Goal: Find specific page/section: Find specific page/section

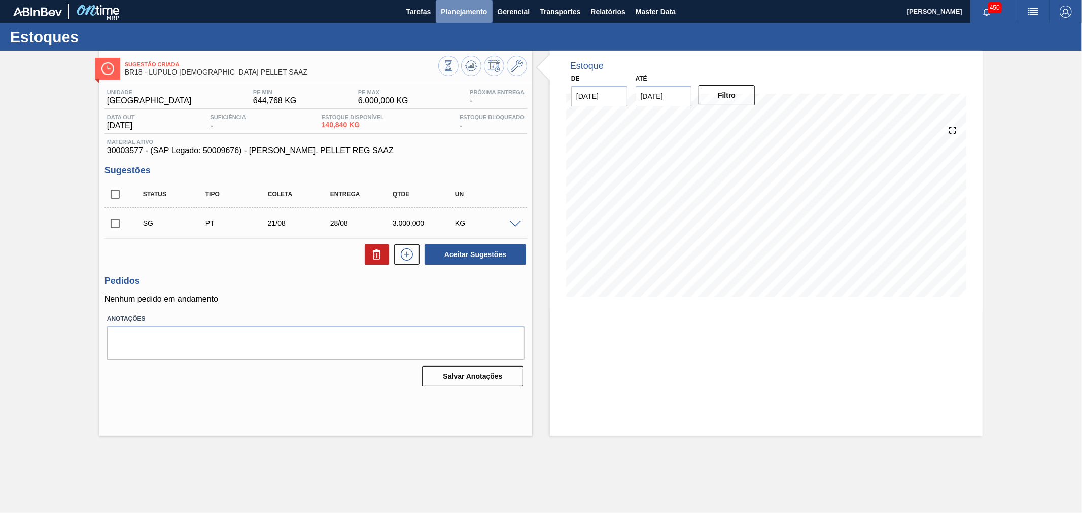
click at [460, 12] on span "Planejamento" at bounding box center [464, 12] width 46 height 12
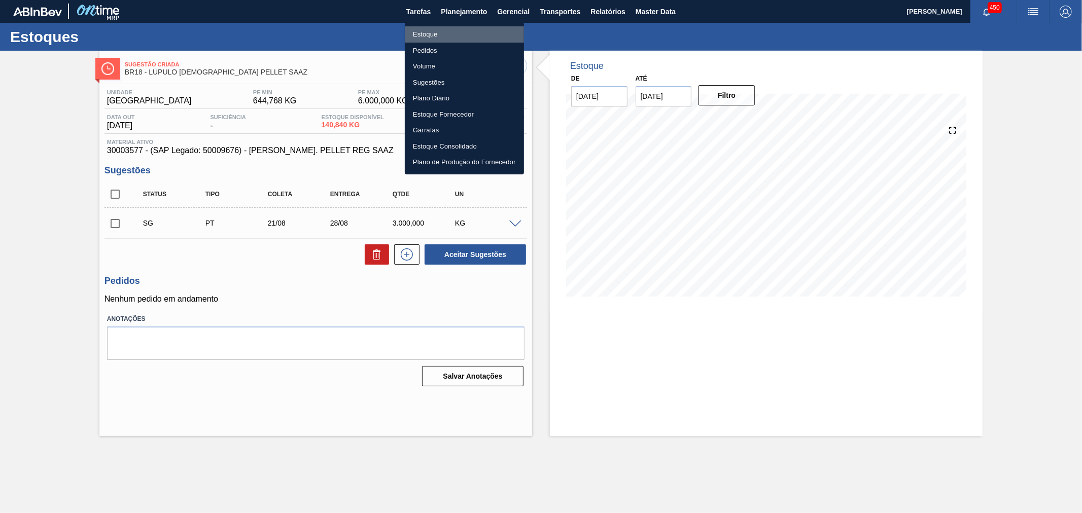
click at [455, 38] on li "Estoque" at bounding box center [464, 34] width 119 height 16
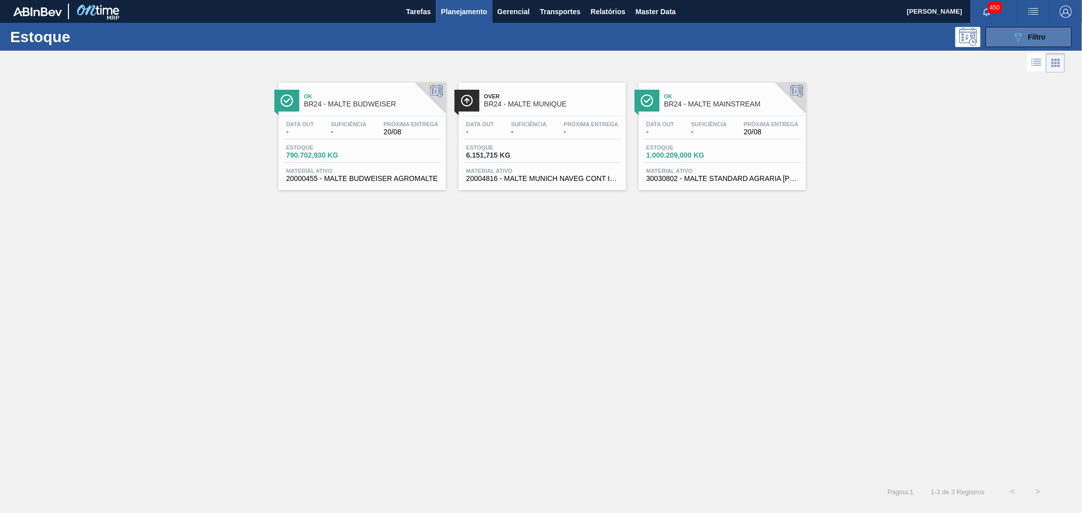
click at [1018, 32] on icon "089F7B8B-B2A5-4AFE-B5C0-19BA573D28AC" at bounding box center [1018, 37] width 12 height 12
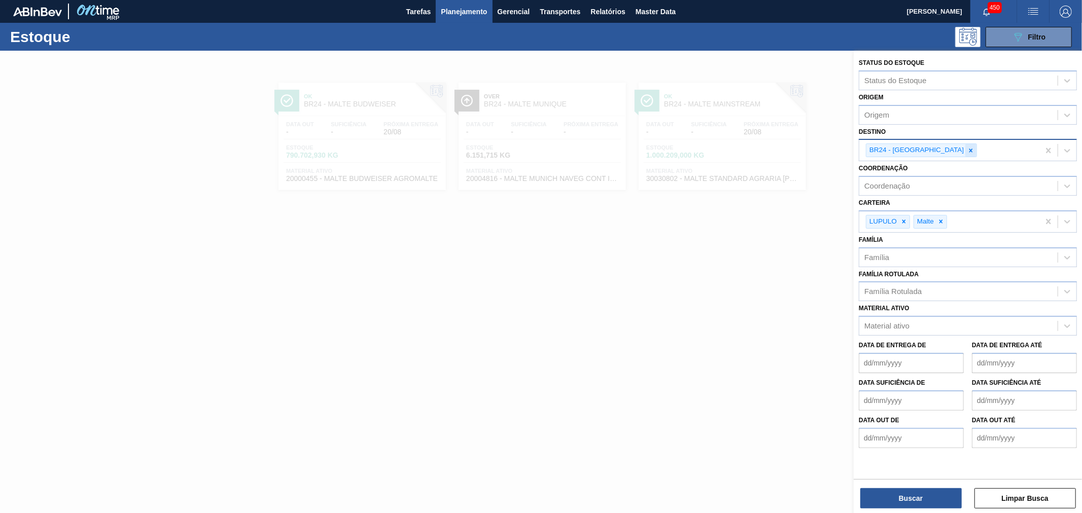
click at [967, 150] on icon at bounding box center [970, 150] width 7 height 7
click at [903, 216] on icon at bounding box center [903, 219] width 7 height 7
click at [899, 216] on div at bounding box center [893, 219] width 11 height 13
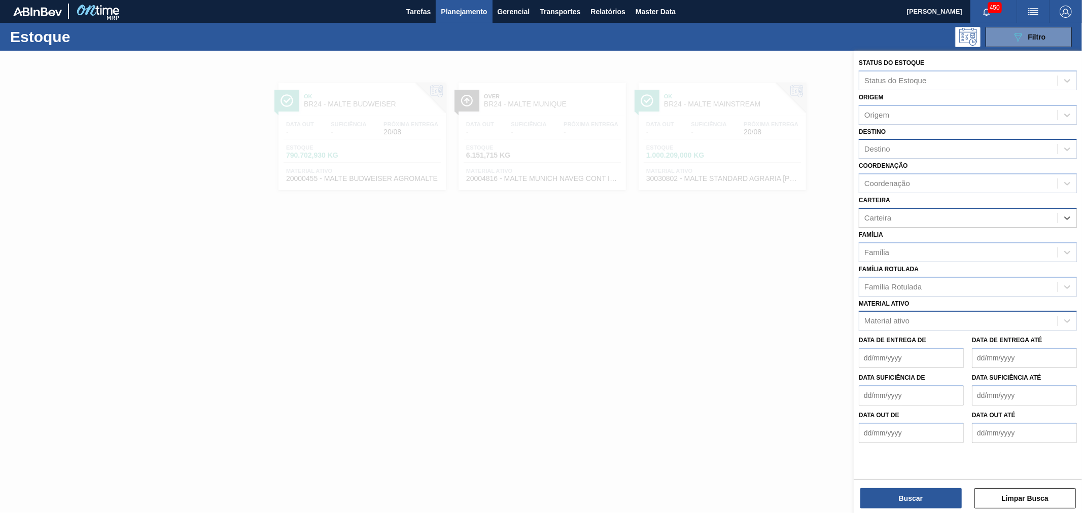
click at [900, 317] on div "Material ativo" at bounding box center [886, 321] width 45 height 9
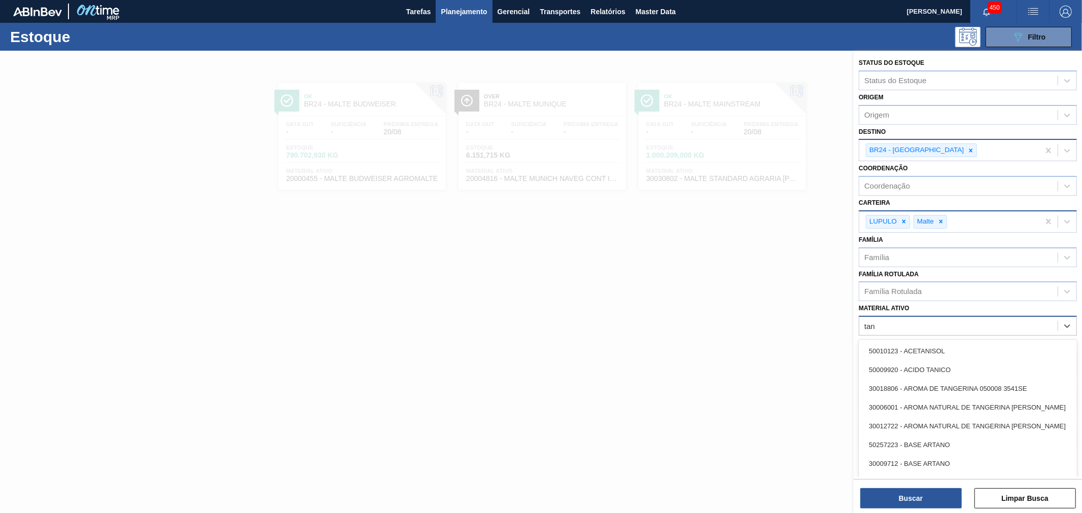
type ativo "tani"
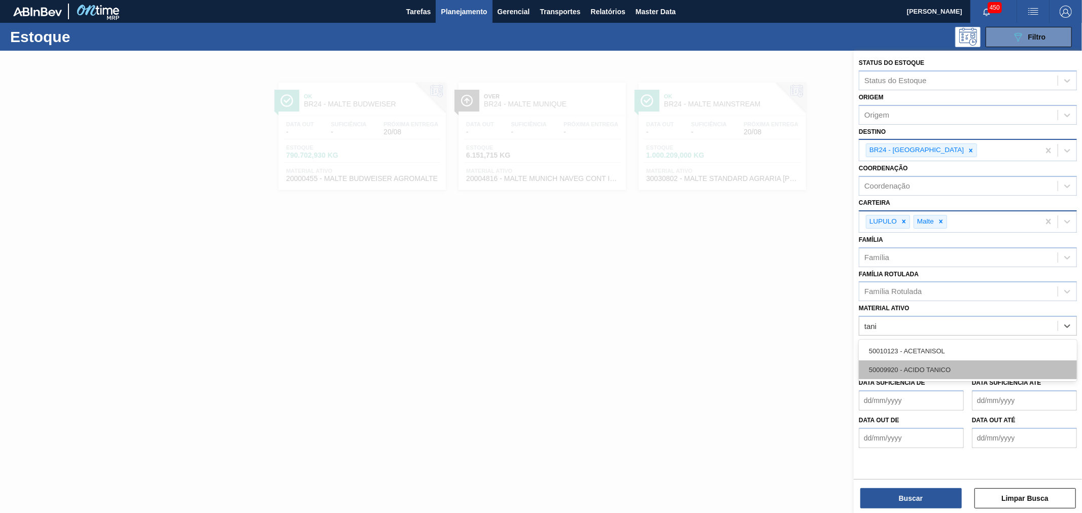
click at [935, 363] on div "50009920 - ACIDO TANICO" at bounding box center [968, 370] width 218 height 19
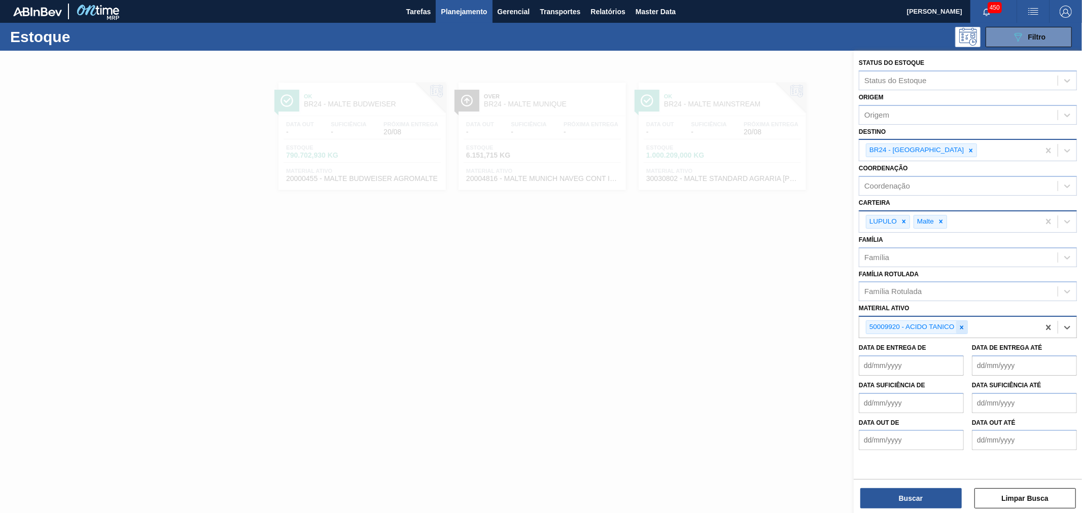
click at [961, 326] on icon at bounding box center [962, 328] width 4 height 4
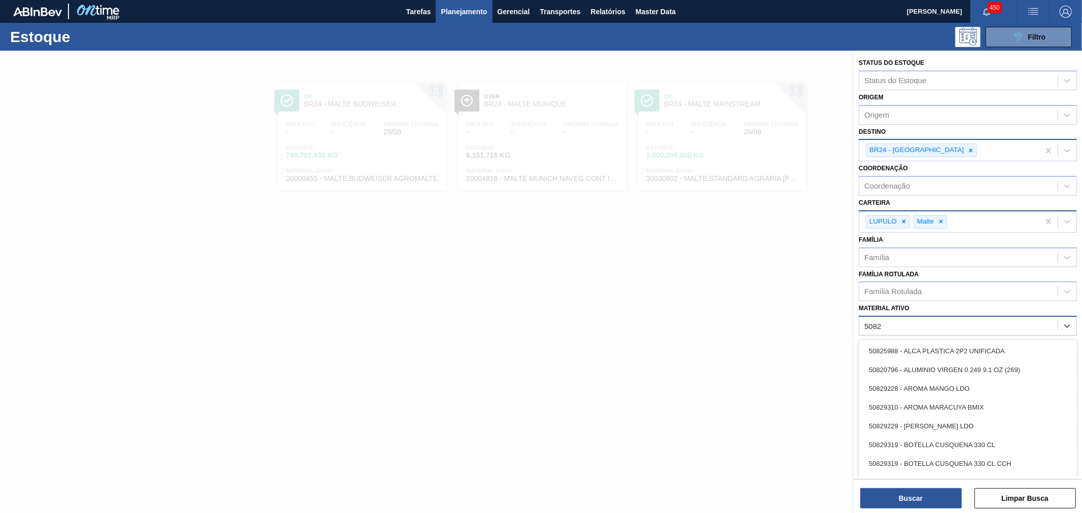
type ativo "5082"
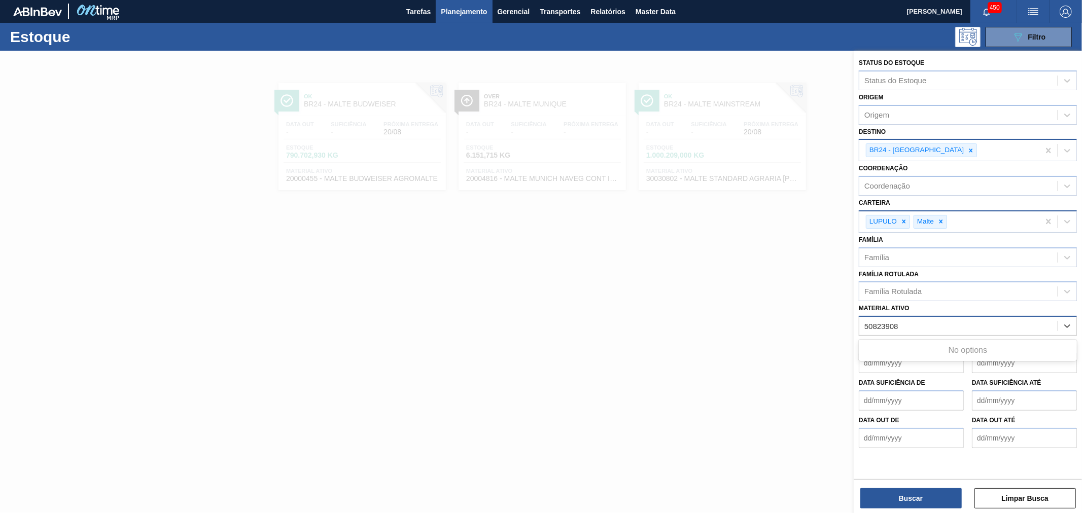
type ativo "50823908"
